Goal: Task Accomplishment & Management: Use online tool/utility

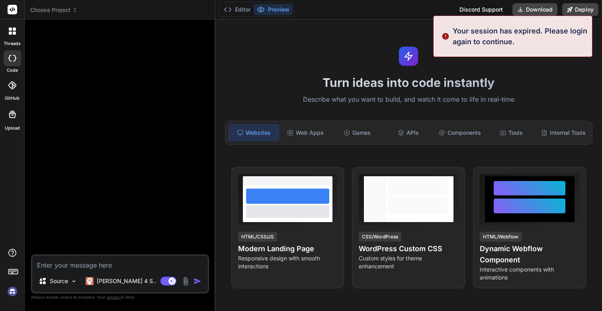
click at [12, 293] on img at bounding box center [13, 291] width 14 height 14
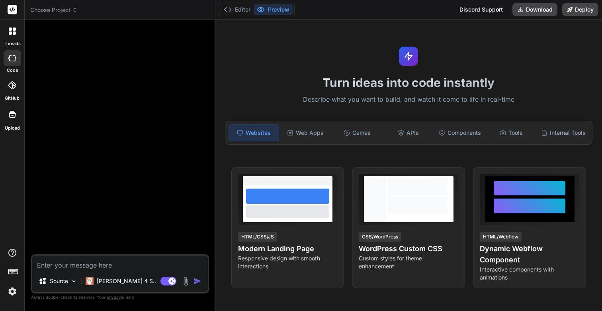
type textarea "x"
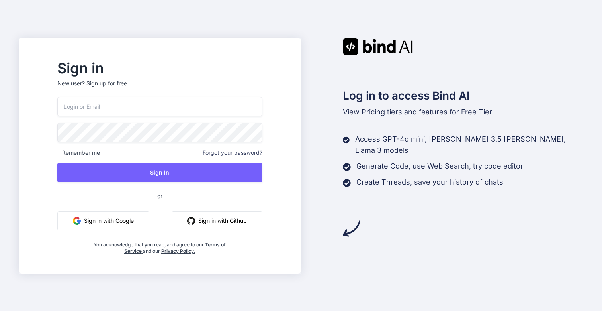
click at [150, 109] on input "email" at bounding box center [159, 107] width 205 height 20
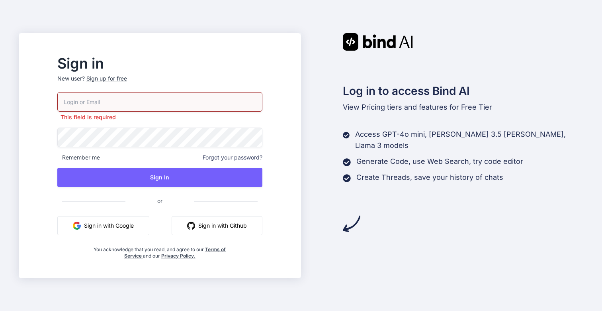
type input "[DOMAIN_NAME][EMAIL_ADDRESS][DOMAIN_NAME]"
click at [185, 185] on div "[DOMAIN_NAME][EMAIL_ADDRESS][DOMAIN_NAME] This field is required Remember me Fo…" at bounding box center [159, 175] width 205 height 167
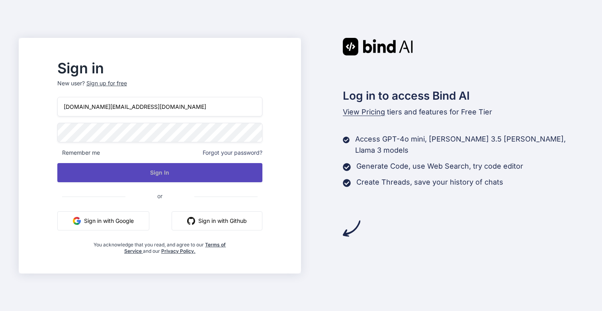
click at [179, 178] on button "Sign In" at bounding box center [159, 172] width 205 height 19
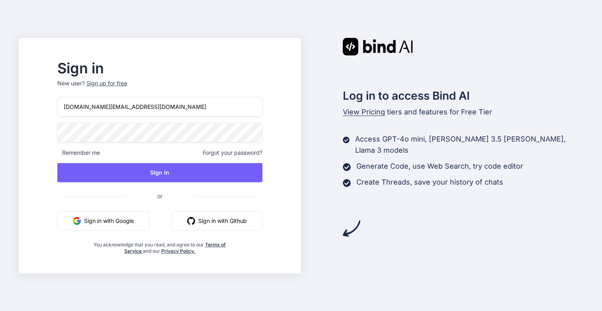
click at [166, 161] on div "[DOMAIN_NAME][EMAIL_ADDRESS][DOMAIN_NAME] Remember me Forgot your password? Sig…" at bounding box center [159, 175] width 205 height 157
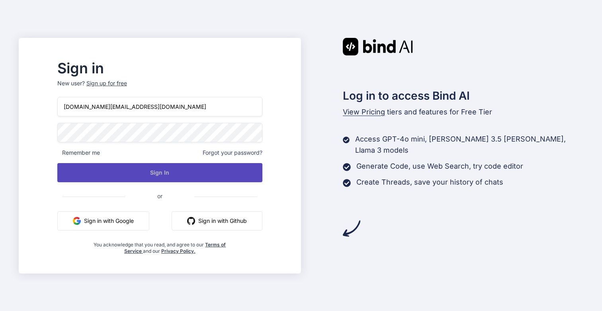
click at [170, 170] on button "Sign In" at bounding box center [159, 172] width 205 height 19
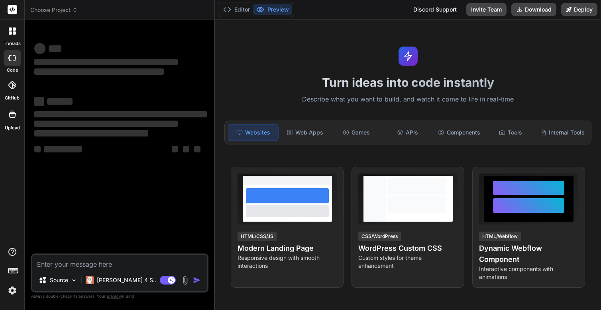
click at [9, 290] on img at bounding box center [13, 291] width 14 height 14
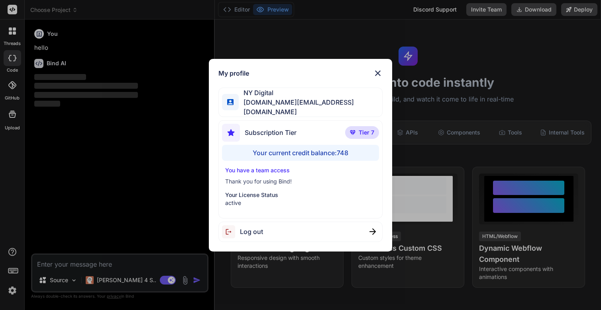
click at [13, 292] on div "My profile NY Digital nydigital.io@outlook.com Subscription Tier Tier 7 Your cu…" at bounding box center [300, 155] width 601 height 310
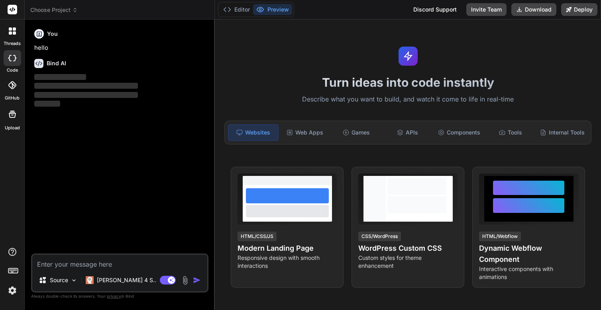
click at [12, 33] on icon at bounding box center [12, 30] width 7 height 7
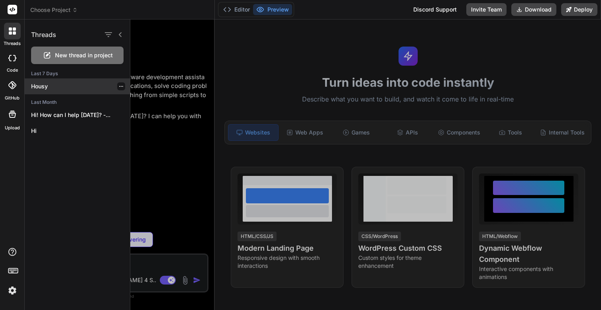
click at [46, 88] on p "Housy" at bounding box center [80, 86] width 99 height 8
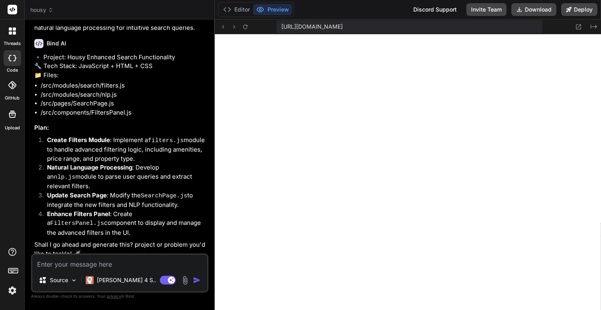
scroll to position [1279, 0]
type textarea "x"
click at [577, 29] on icon at bounding box center [578, 27] width 7 height 7
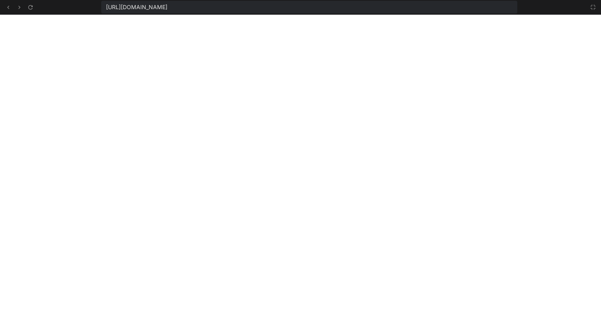
scroll to position [2309, 0]
click at [596, 8] on icon at bounding box center [593, 7] width 6 height 6
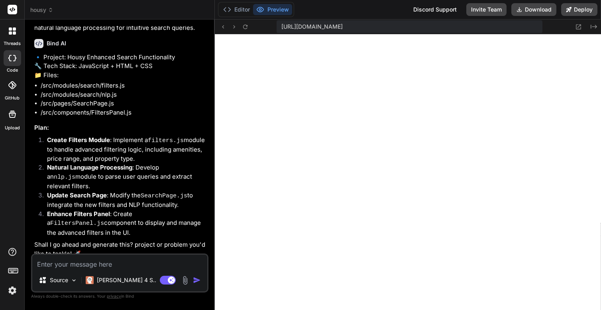
scroll to position [3338, 0]
